Goal: Information Seeking & Learning: Learn about a topic

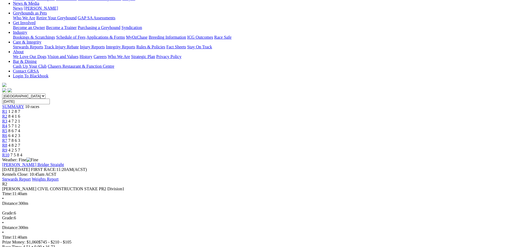
scroll to position [82, 0]
click at [20, 118] on span "4 7 2 1" at bounding box center [14, 120] width 12 height 5
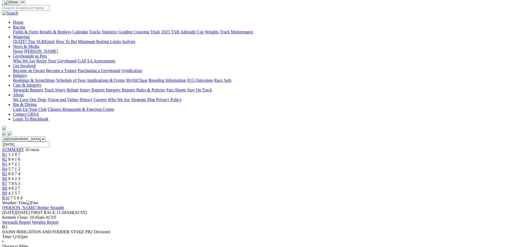
scroll to position [27, 0]
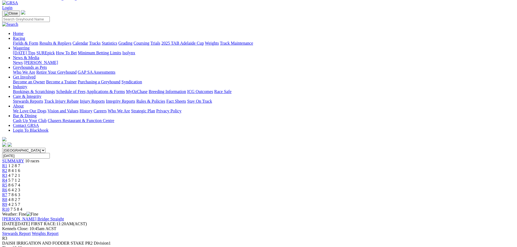
click at [327, 193] on div "R7 7 8 6 3" at bounding box center [258, 195] width 512 height 5
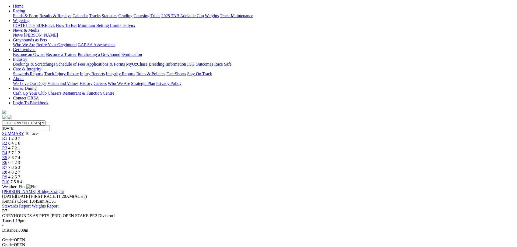
scroll to position [82, 0]
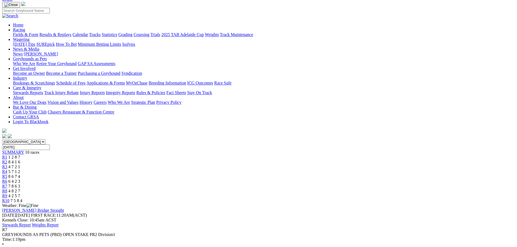
scroll to position [0, 0]
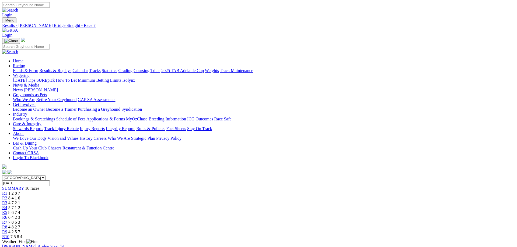
click at [9, 235] on span "R10" at bounding box center [5, 237] width 7 height 5
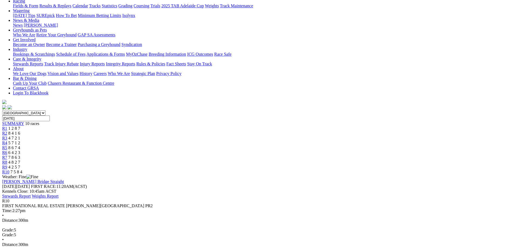
scroll to position [55, 0]
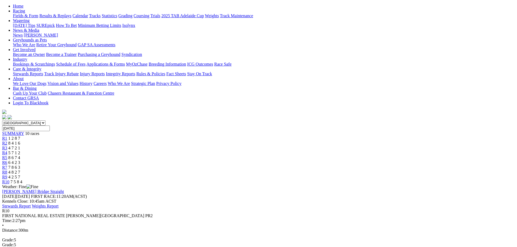
click at [7, 175] on link "R9" at bounding box center [4, 177] width 5 height 5
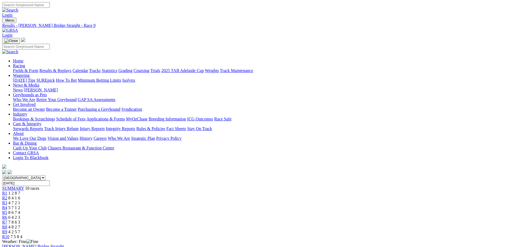
click at [9, 235] on link "R10" at bounding box center [5, 237] width 7 height 5
click at [383, 230] on div "R9 4 2 5 7" at bounding box center [258, 232] width 512 height 5
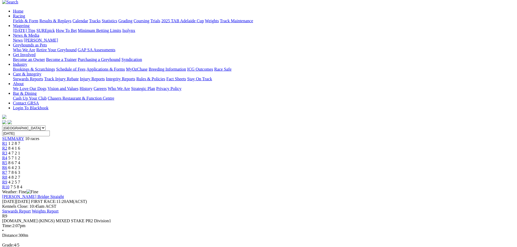
scroll to position [27, 0]
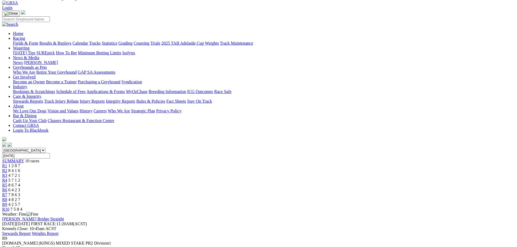
click at [354, 197] on div "R8 4 8 2 7" at bounding box center [258, 199] width 512 height 5
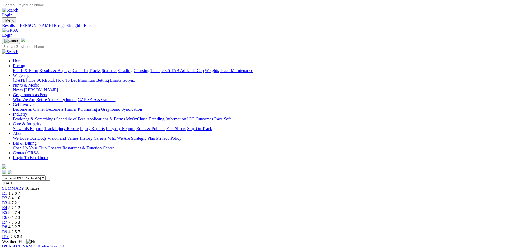
click at [71, 68] on link "Results & Replays" at bounding box center [55, 70] width 32 height 5
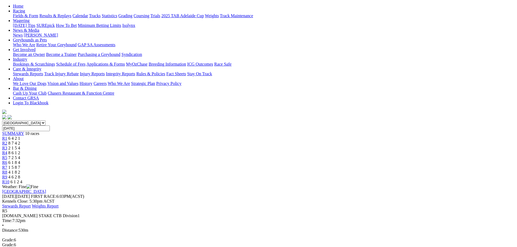
scroll to position [82, 0]
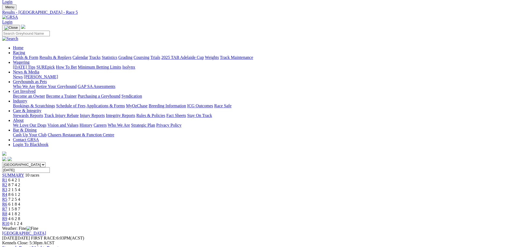
scroll to position [0, 0]
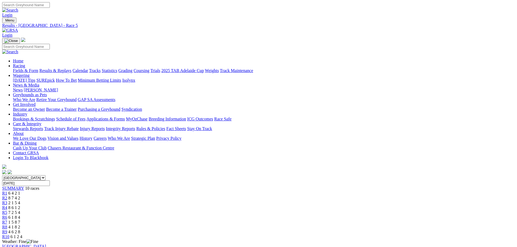
click at [231, 206] on div "R4 8 6 1 2" at bounding box center [258, 208] width 512 height 5
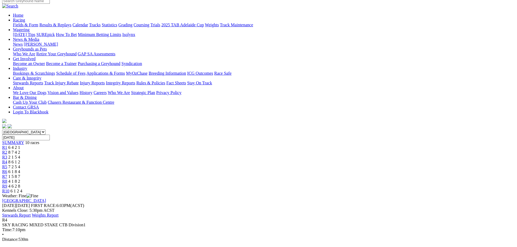
scroll to position [55, 0]
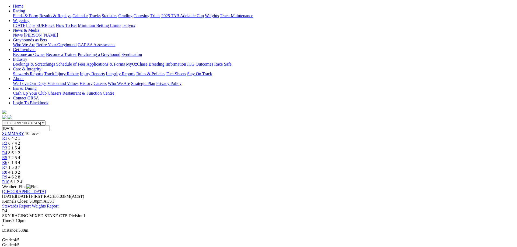
click at [7, 146] on link "R3" at bounding box center [4, 148] width 5 height 5
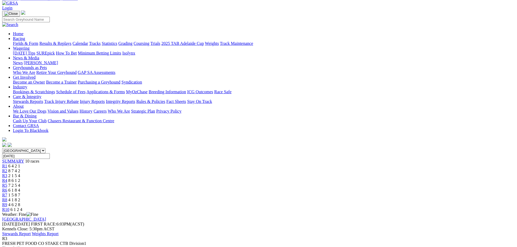
scroll to position [0, 0]
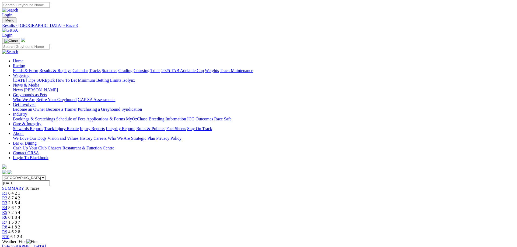
click at [38, 68] on link "Fields & Form" at bounding box center [25, 70] width 25 height 5
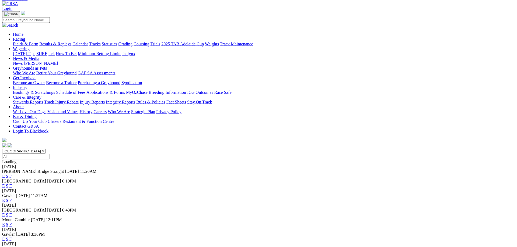
scroll to position [55, 0]
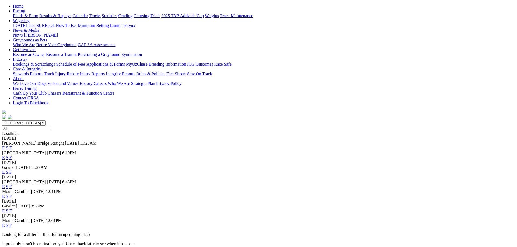
click at [12, 185] on link "F" at bounding box center [10, 187] width 2 height 5
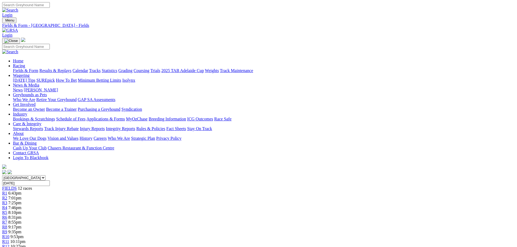
click at [7, 191] on link "R1" at bounding box center [4, 193] width 5 height 5
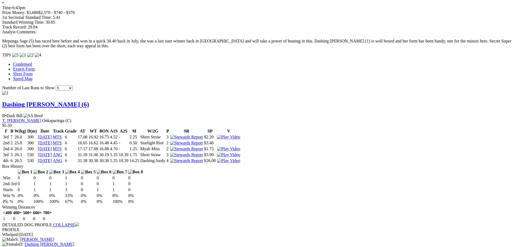
scroll to position [466, 0]
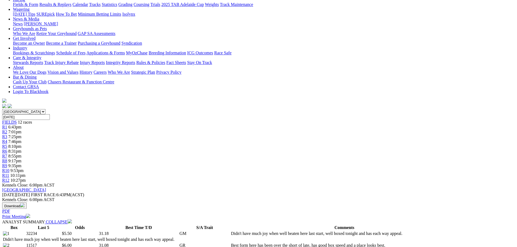
scroll to position [34, 0]
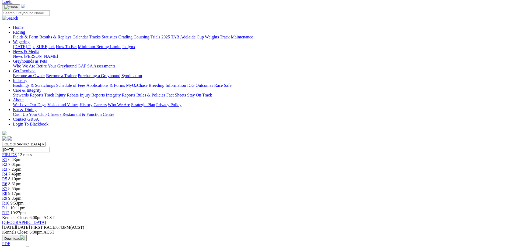
click at [7, 177] on span "R5" at bounding box center [4, 179] width 5 height 5
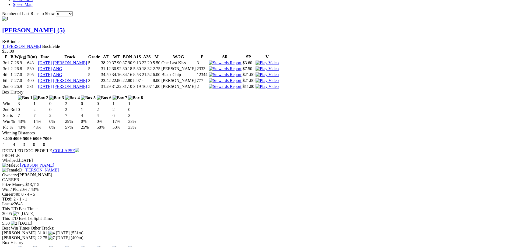
scroll to position [549, 0]
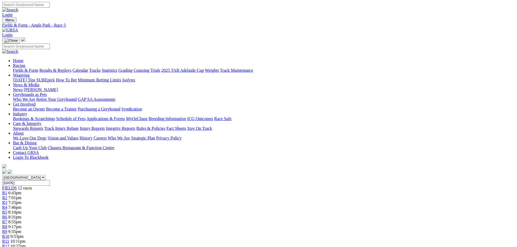
scroll to position [0, 0]
click at [17, 186] on link "FIELDS" at bounding box center [9, 188] width 15 height 5
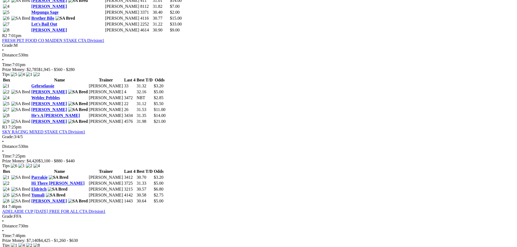
scroll to position [384, 0]
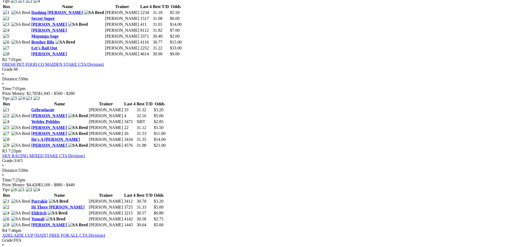
scroll to position [329, 0]
